Goal: Information Seeking & Learning: Learn about a topic

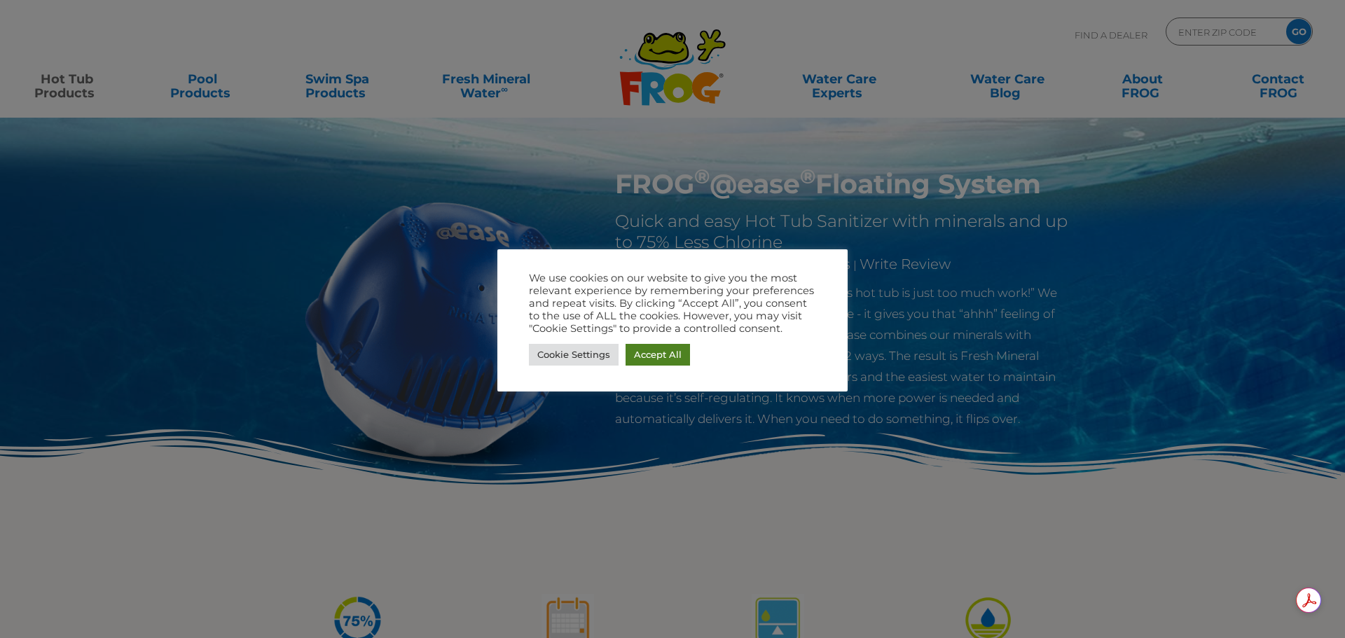
click at [661, 359] on link "Accept All" at bounding box center [658, 355] width 64 height 22
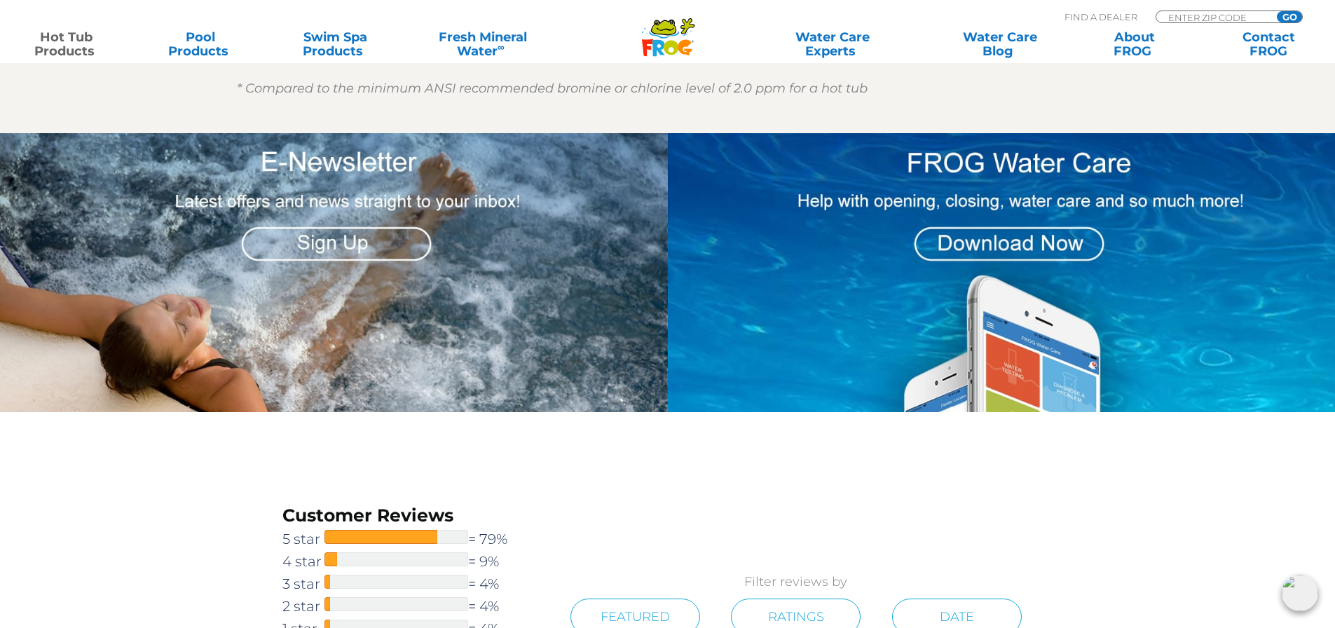
scroll to position [1788, 0]
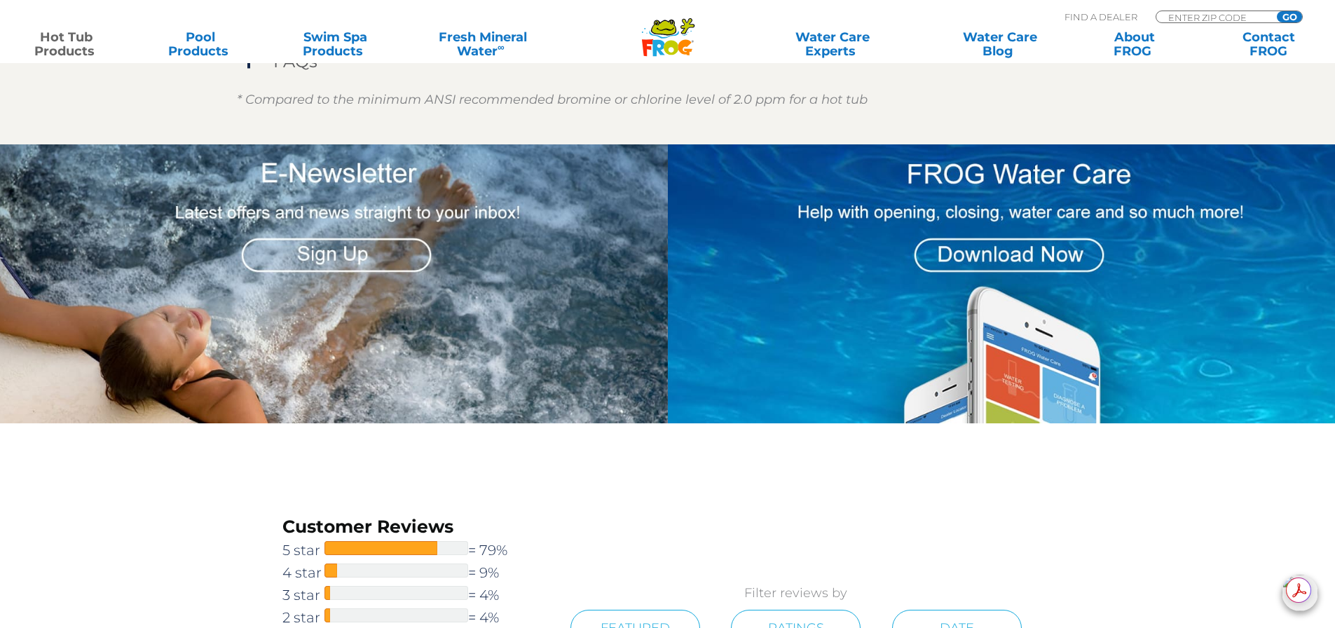
click at [1010, 266] on img at bounding box center [1004, 283] width 673 height 278
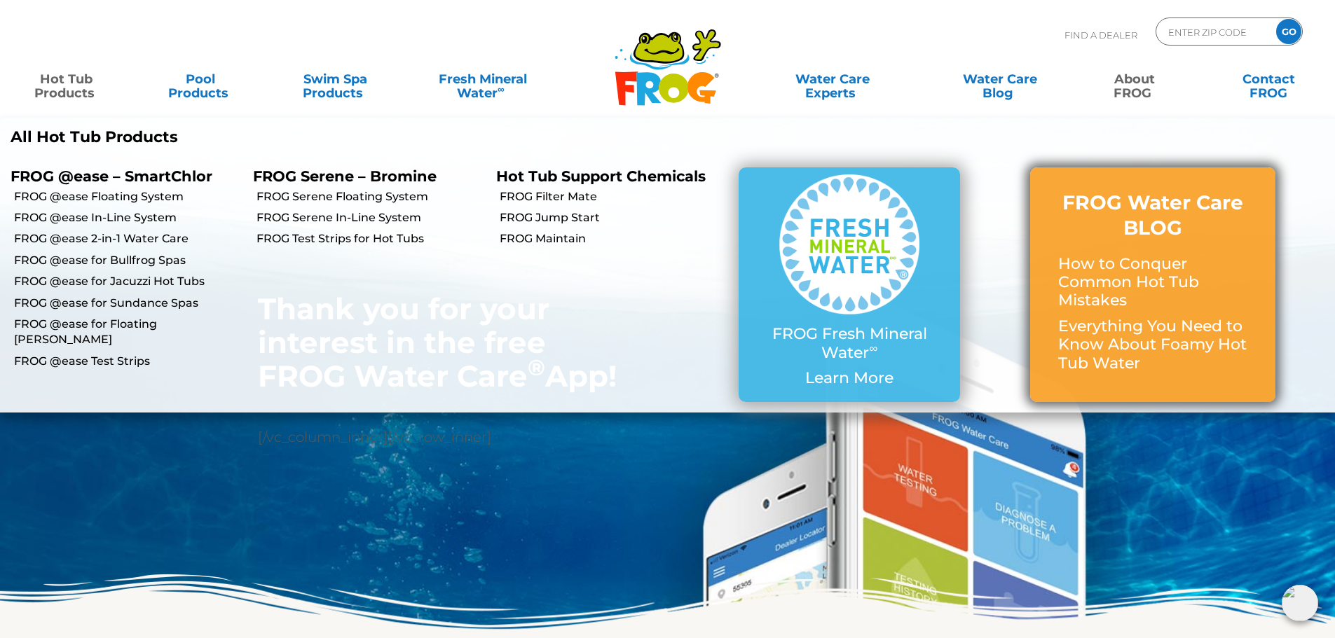
click at [1110, 255] on p "How to Conquer Common Hot Tub Mistakes" at bounding box center [1152, 282] width 189 height 55
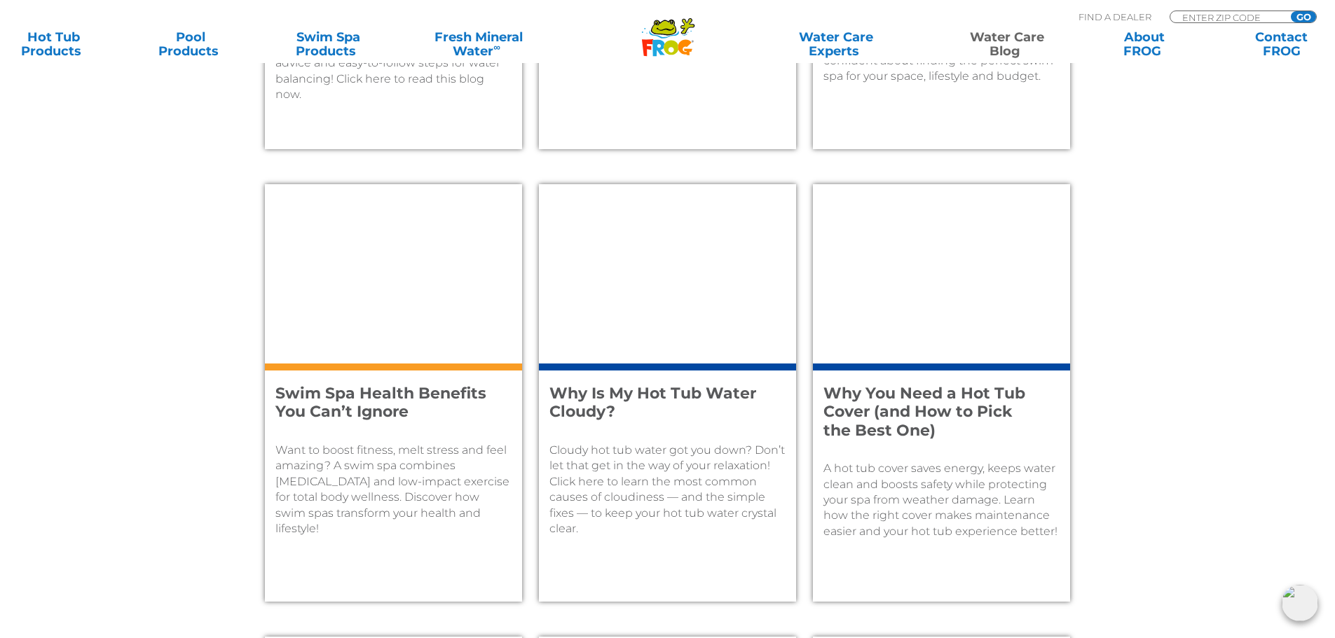
scroll to position [960, 0]
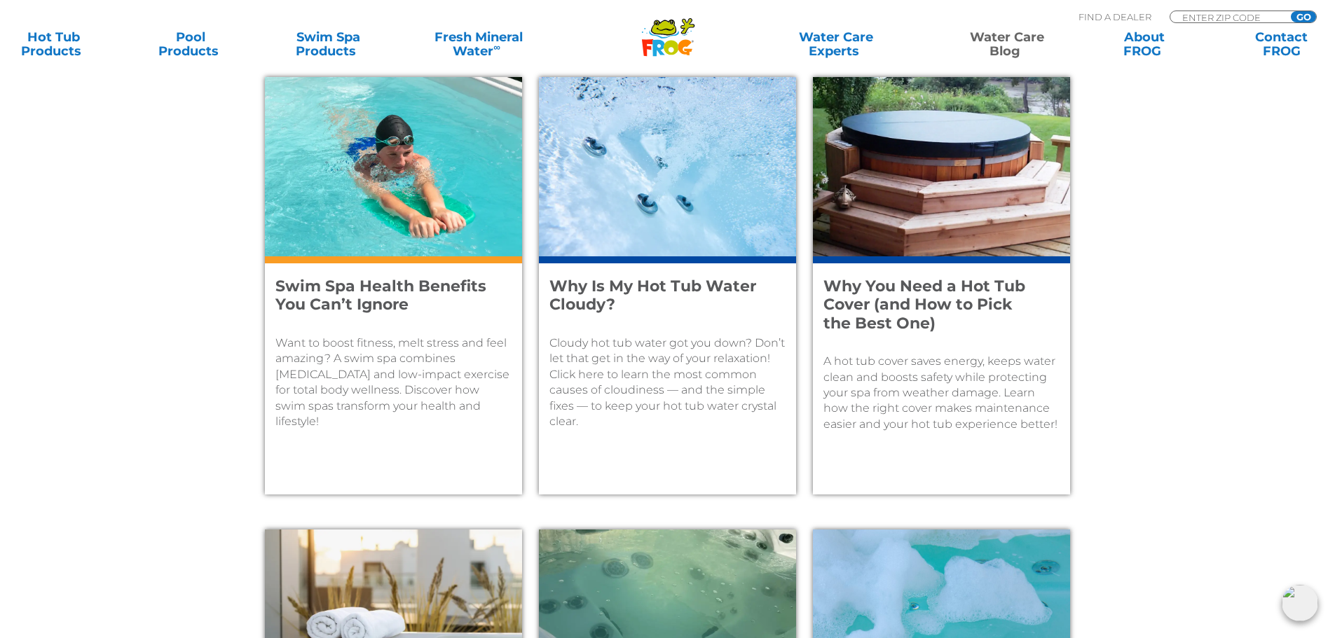
drag, startPoint x: 1344, startPoint y: 146, endPoint x: 1344, endPoint y: 378, distance: 231.9
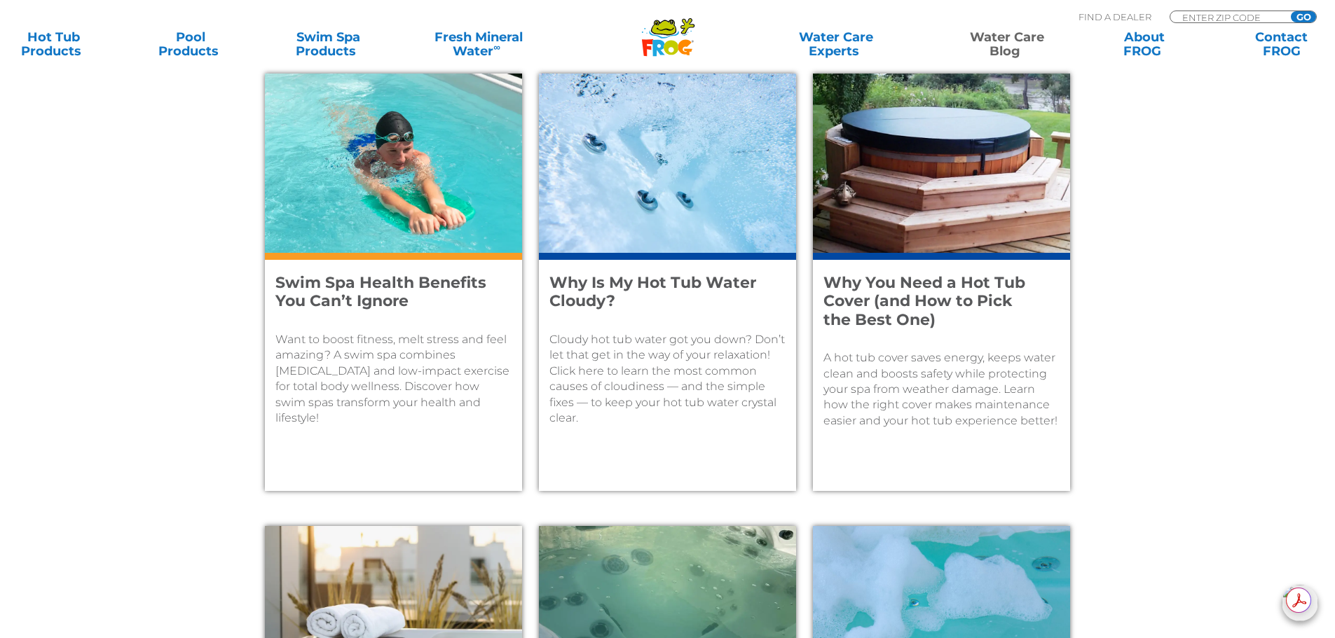
click at [701, 383] on p "Cloudy hot tub water got you down? Don’t let that get in the way of your relaxa…" at bounding box center [667, 379] width 236 height 94
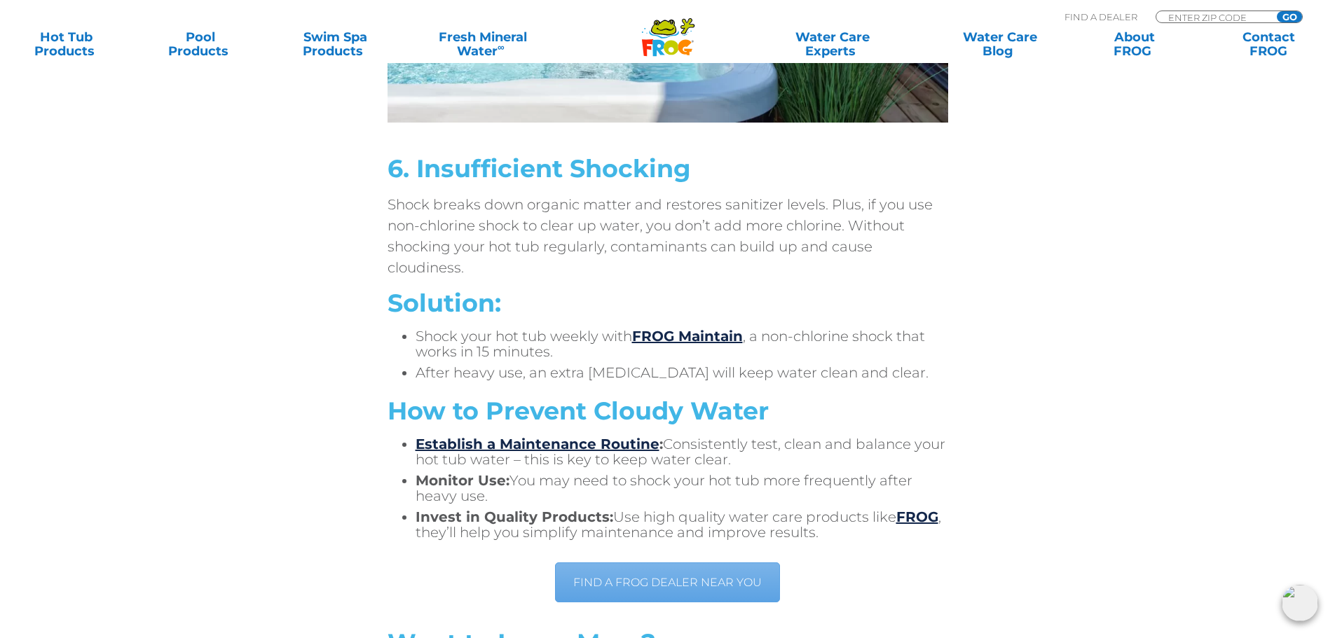
scroll to position [4072, 0]
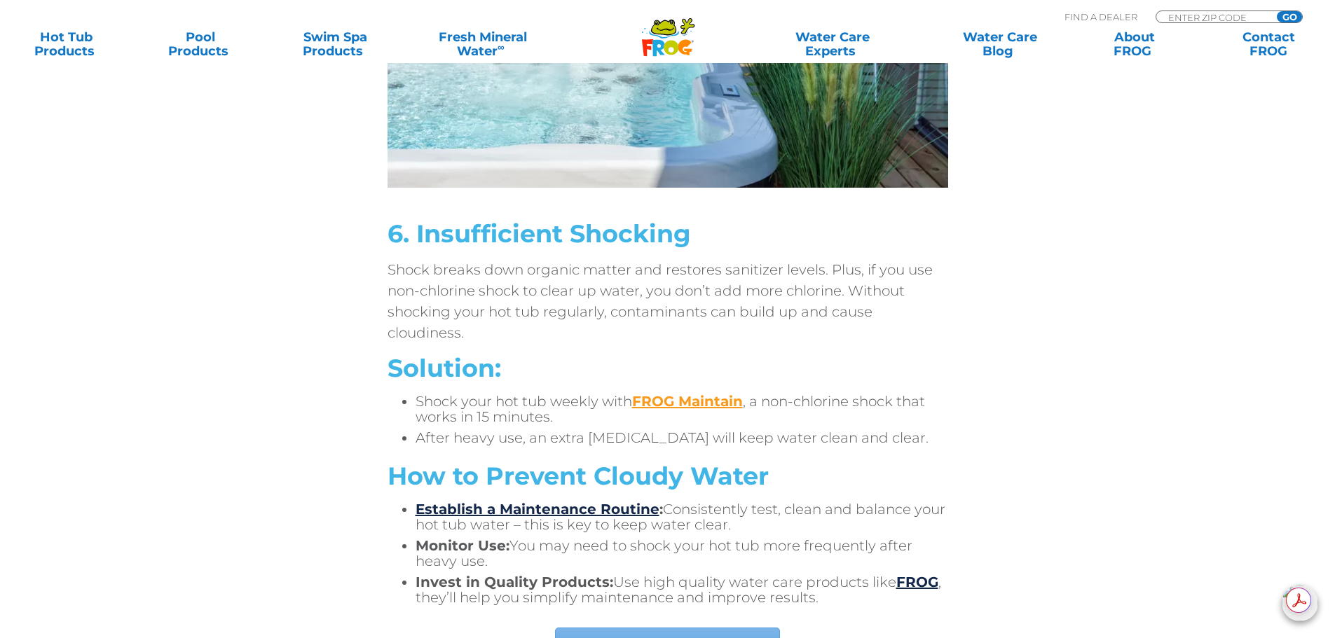
click at [680, 397] on link "FROG Maintain" at bounding box center [687, 401] width 111 height 17
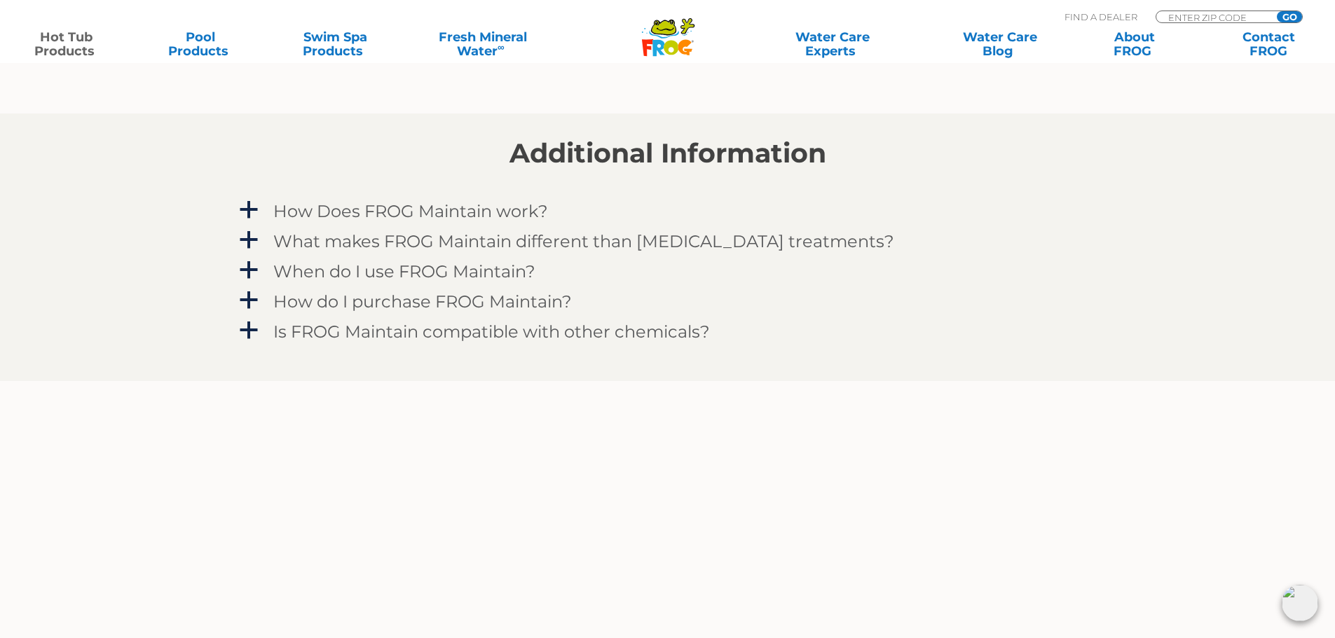
scroll to position [1241, 0]
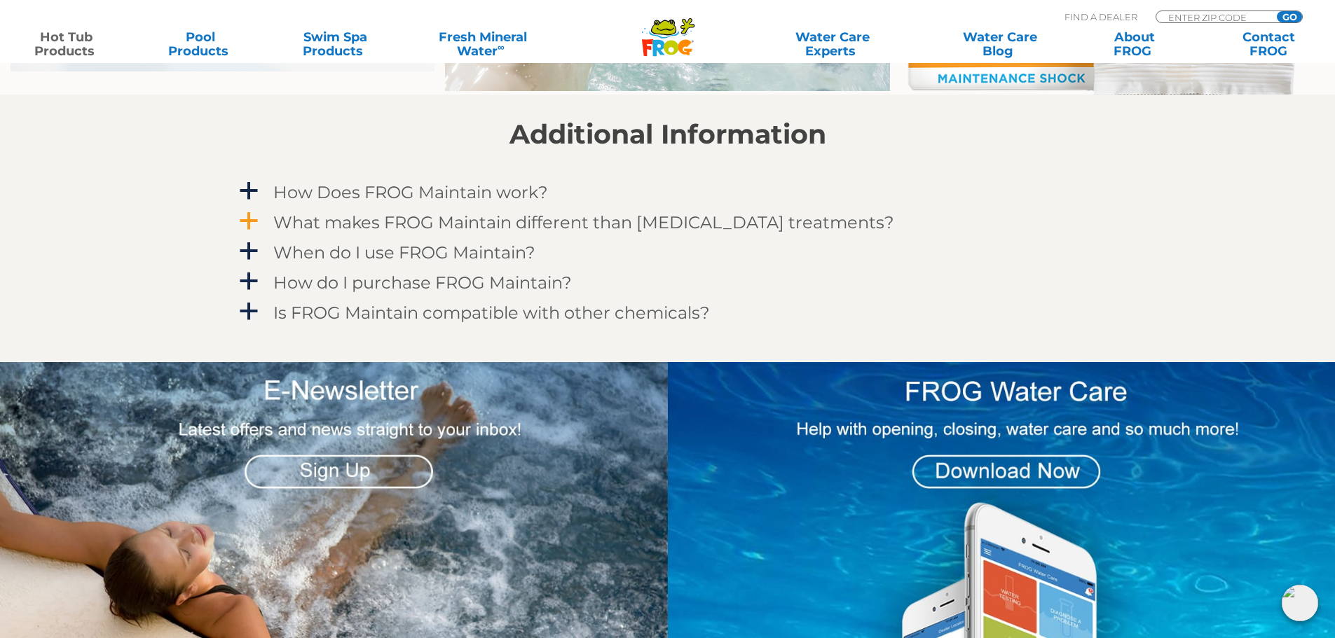
click at [251, 223] on span "a" at bounding box center [248, 221] width 21 height 21
